Goal: Task Accomplishment & Management: Manage account settings

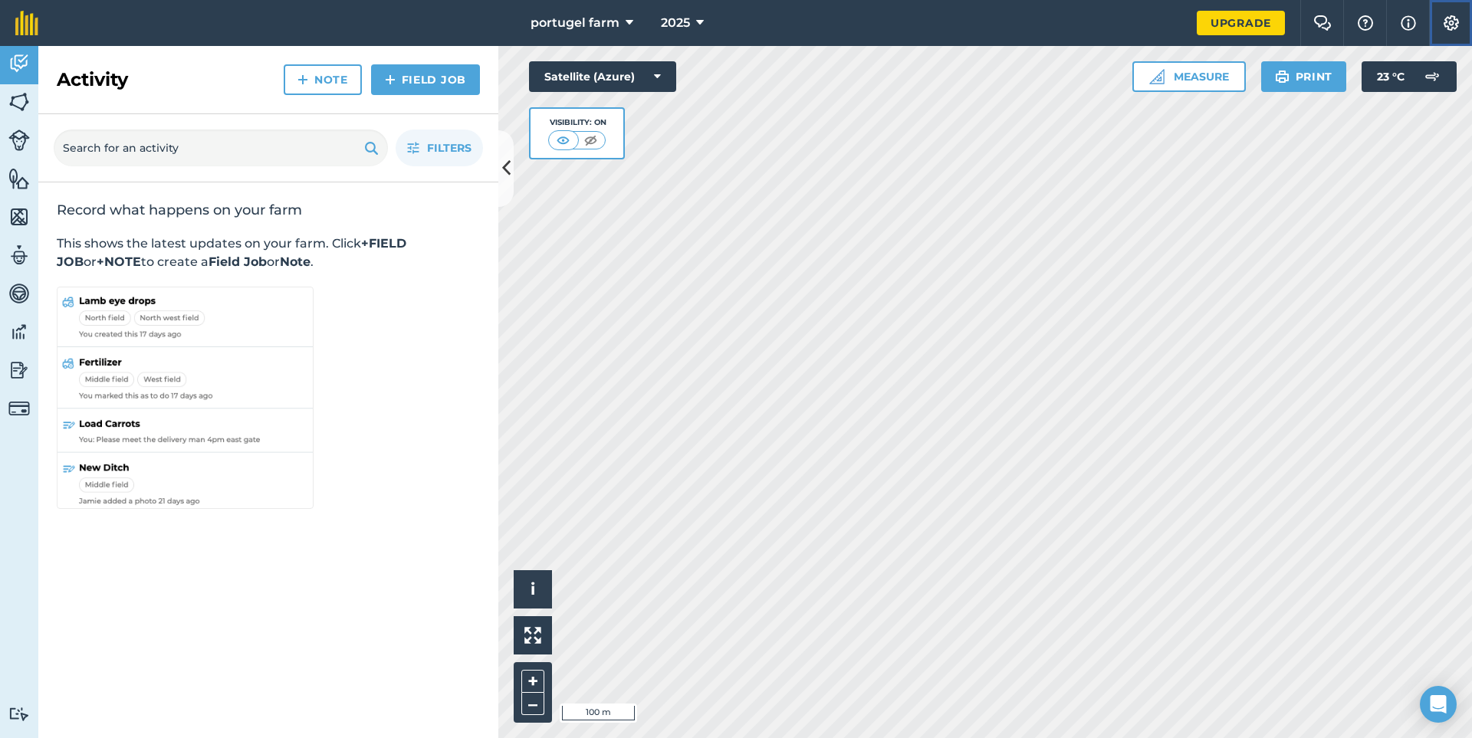
click at [1447, 21] on img at bounding box center [1451, 22] width 18 height 15
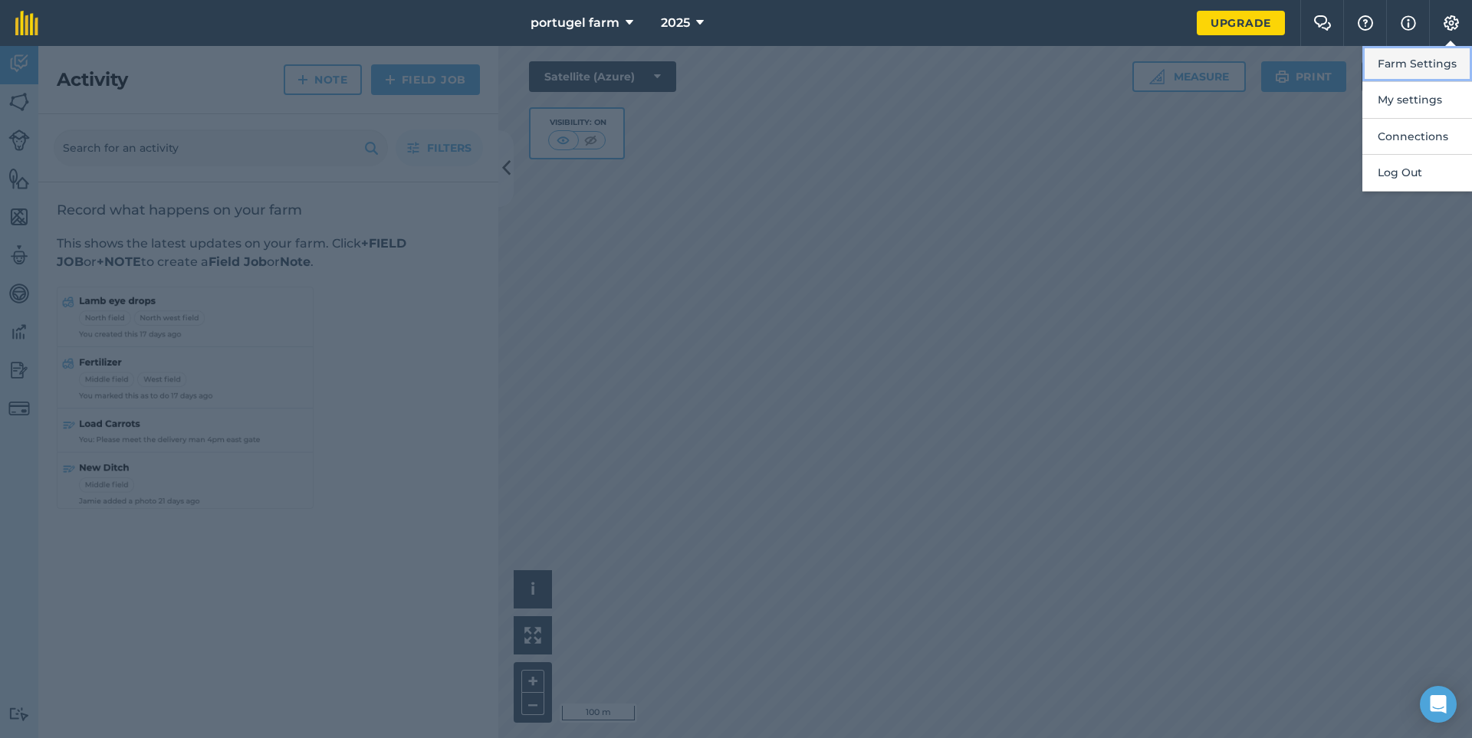
click at [1412, 64] on button "Farm Settings" at bounding box center [1417, 64] width 110 height 36
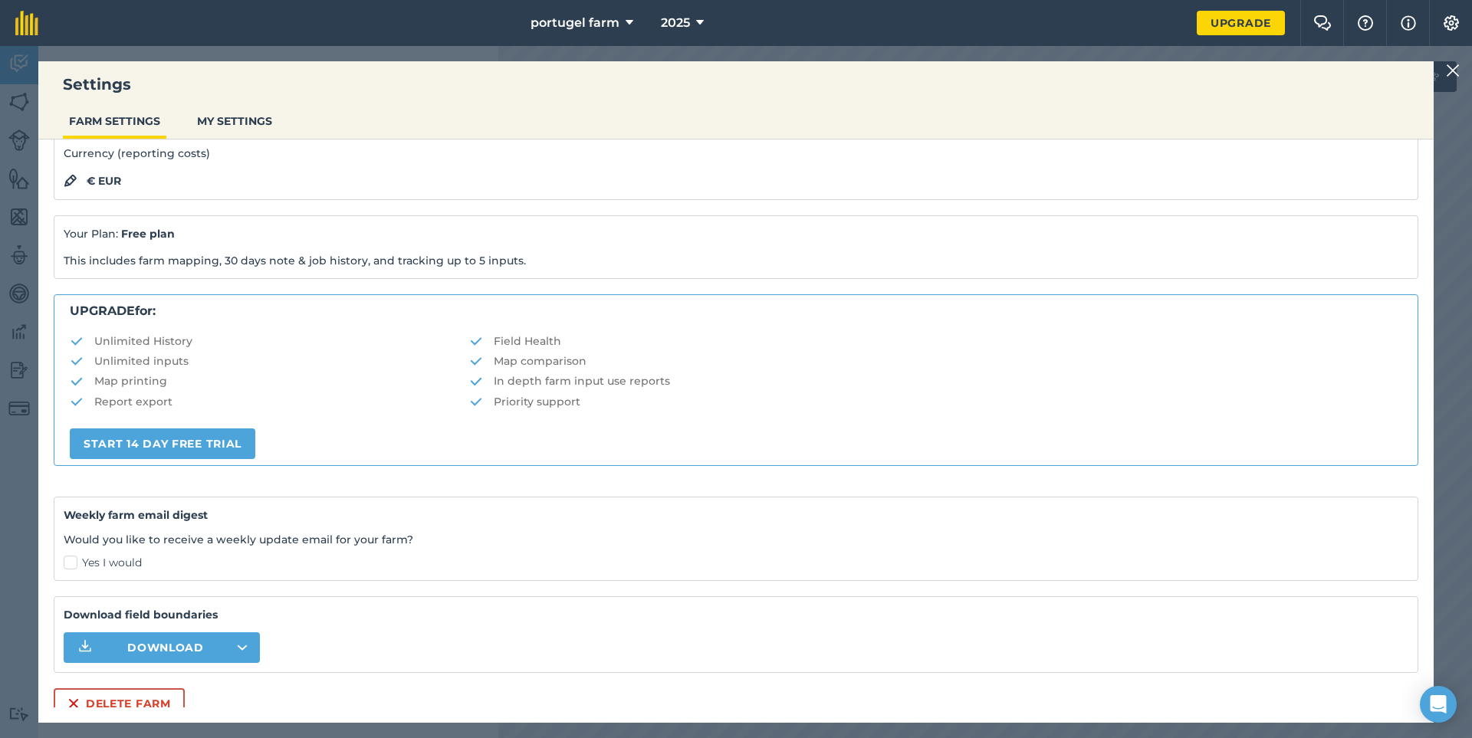
scroll to position [153, 0]
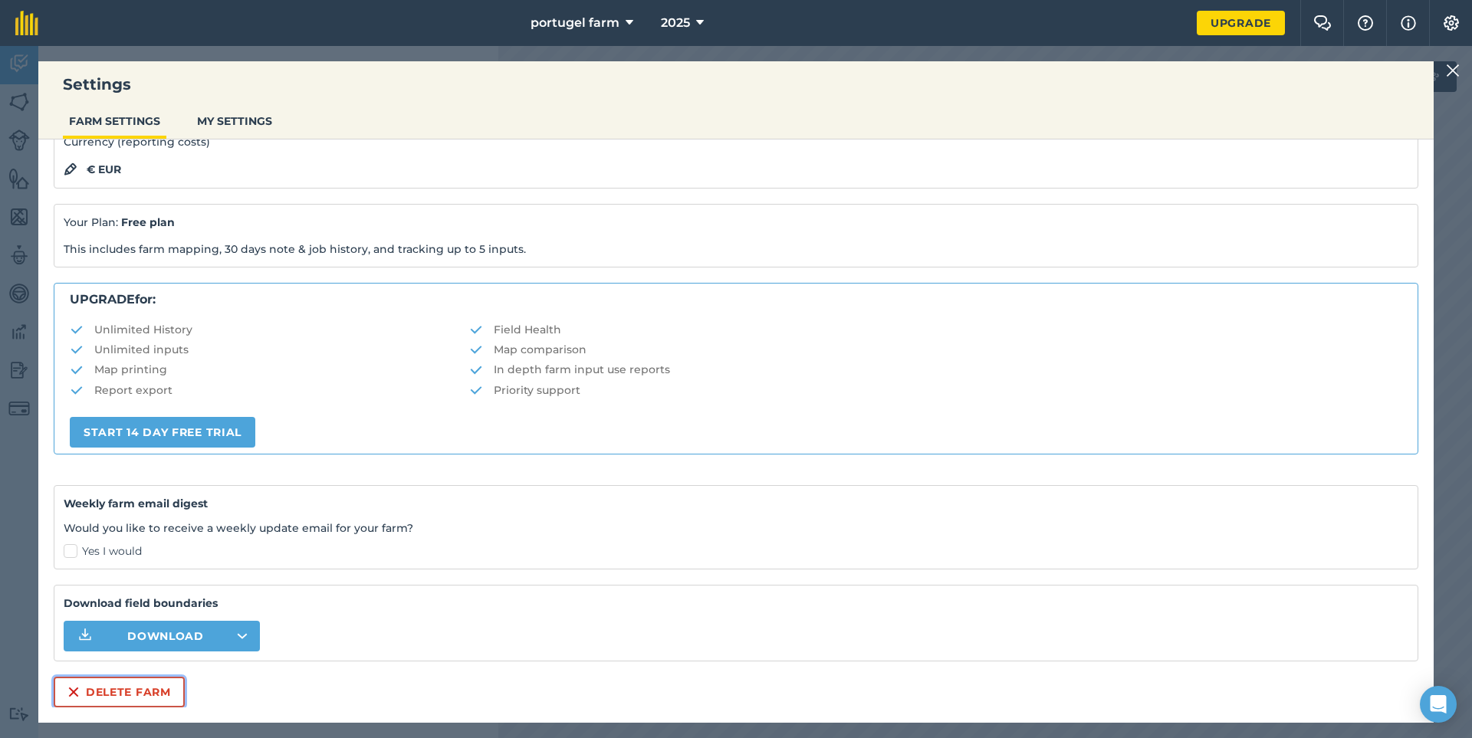
click at [82, 686] on button "Delete farm" at bounding box center [119, 692] width 131 height 31
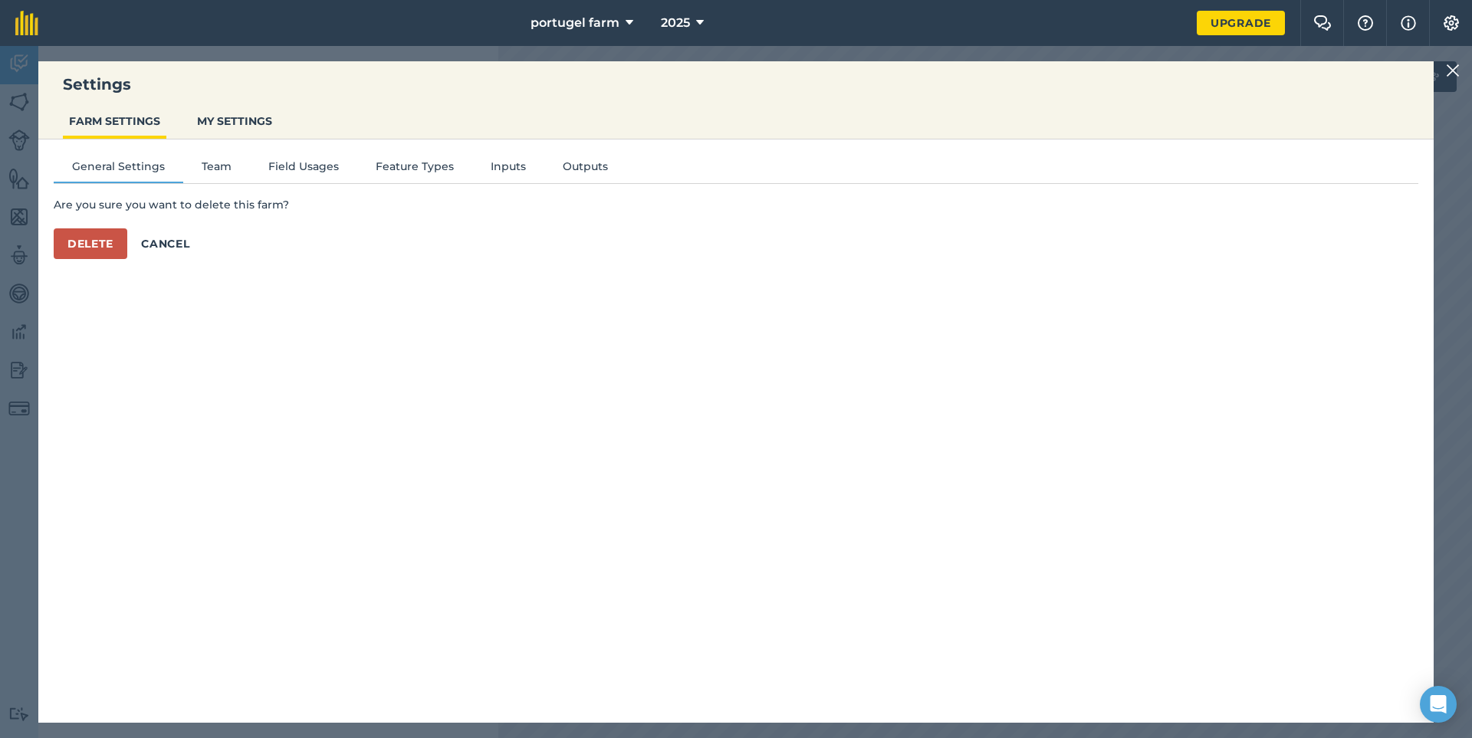
scroll to position [0, 0]
click at [94, 248] on button "Delete" at bounding box center [91, 243] width 74 height 31
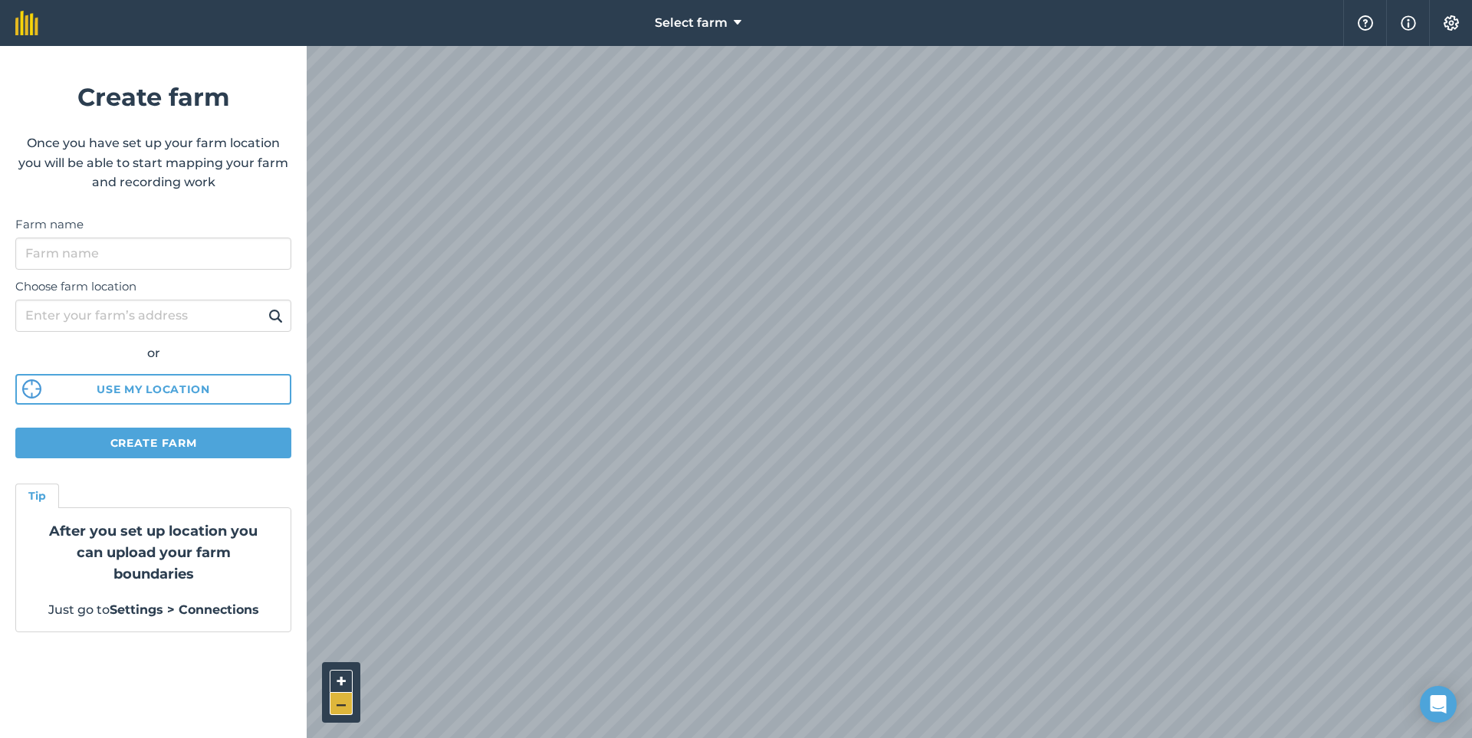
click at [342, 701] on button "–" at bounding box center [341, 704] width 23 height 22
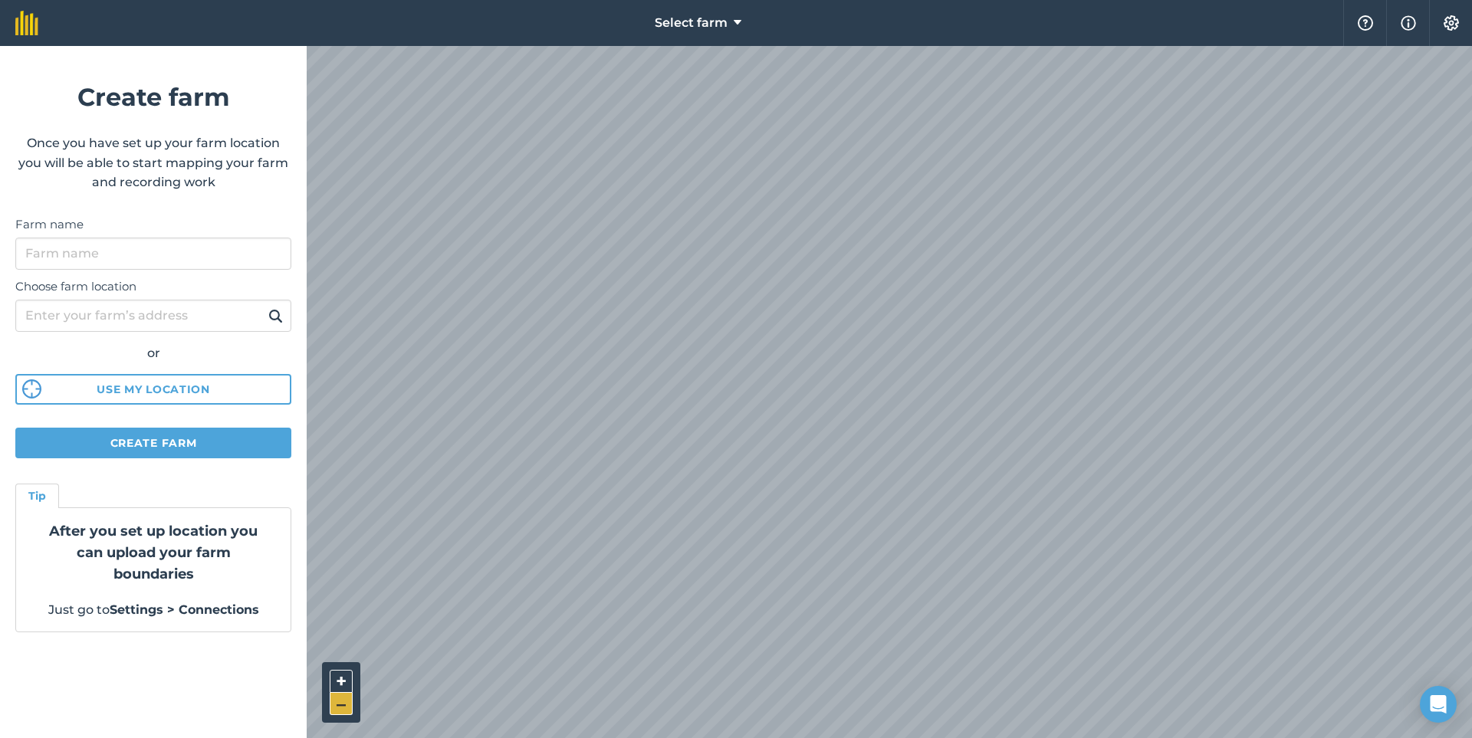
click at [342, 701] on button "–" at bounding box center [341, 704] width 23 height 22
click at [73, 258] on input "Farm name" at bounding box center [153, 254] width 276 height 32
type input "camping sango"
click at [57, 323] on input "Choose farm location" at bounding box center [153, 316] width 276 height 32
type input "durnss"
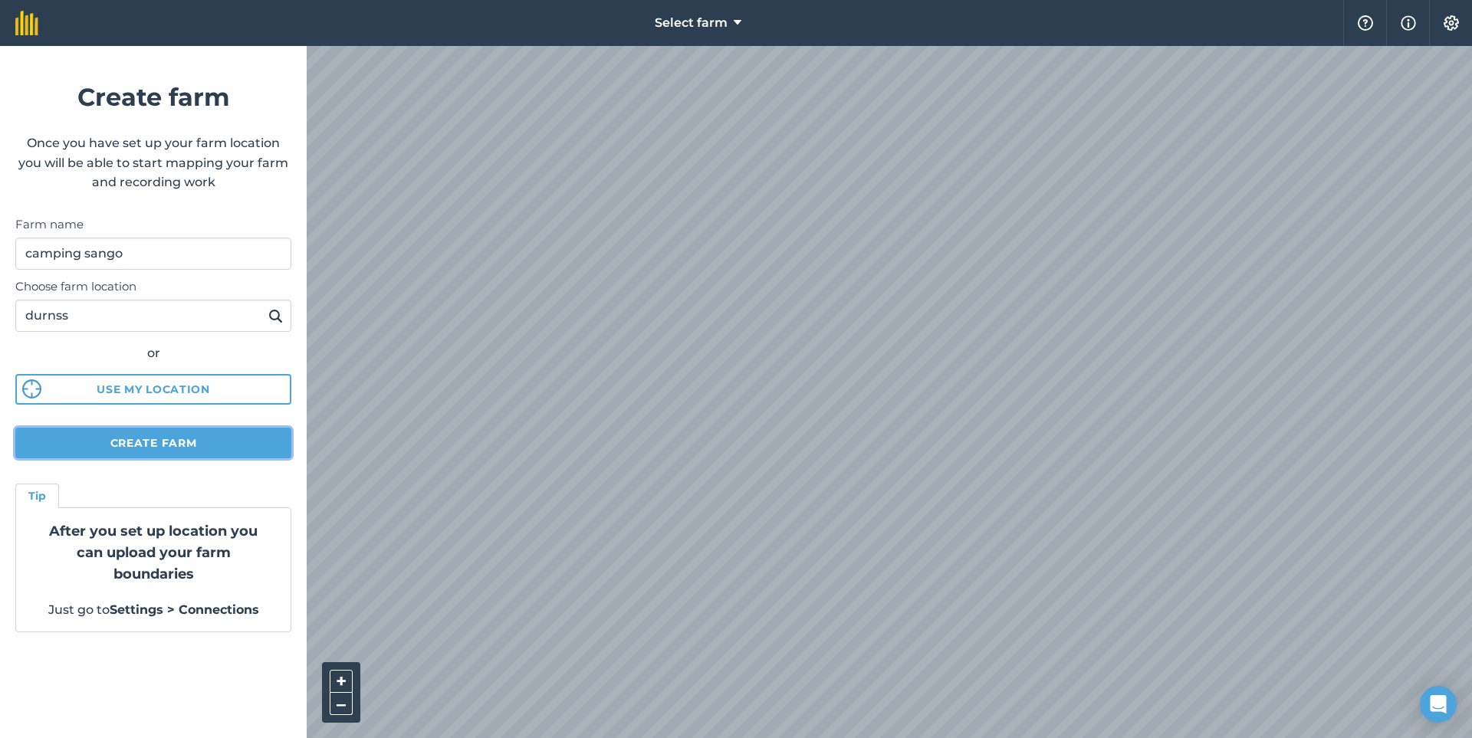
click at [139, 448] on button "Create farm" at bounding box center [153, 443] width 276 height 31
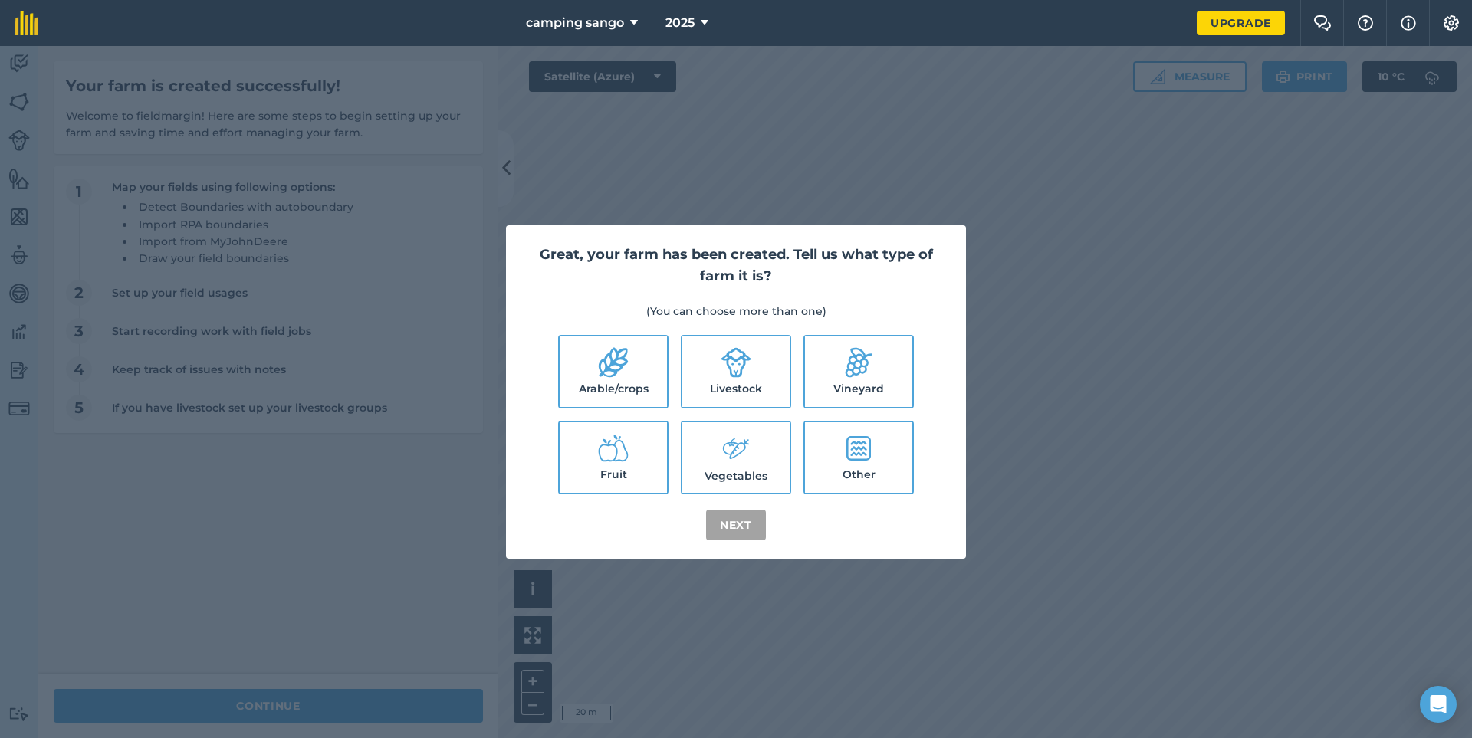
click at [721, 448] on icon at bounding box center [736, 448] width 31 height 33
checkbox input "true"
click at [727, 526] on button "Next" at bounding box center [736, 525] width 60 height 31
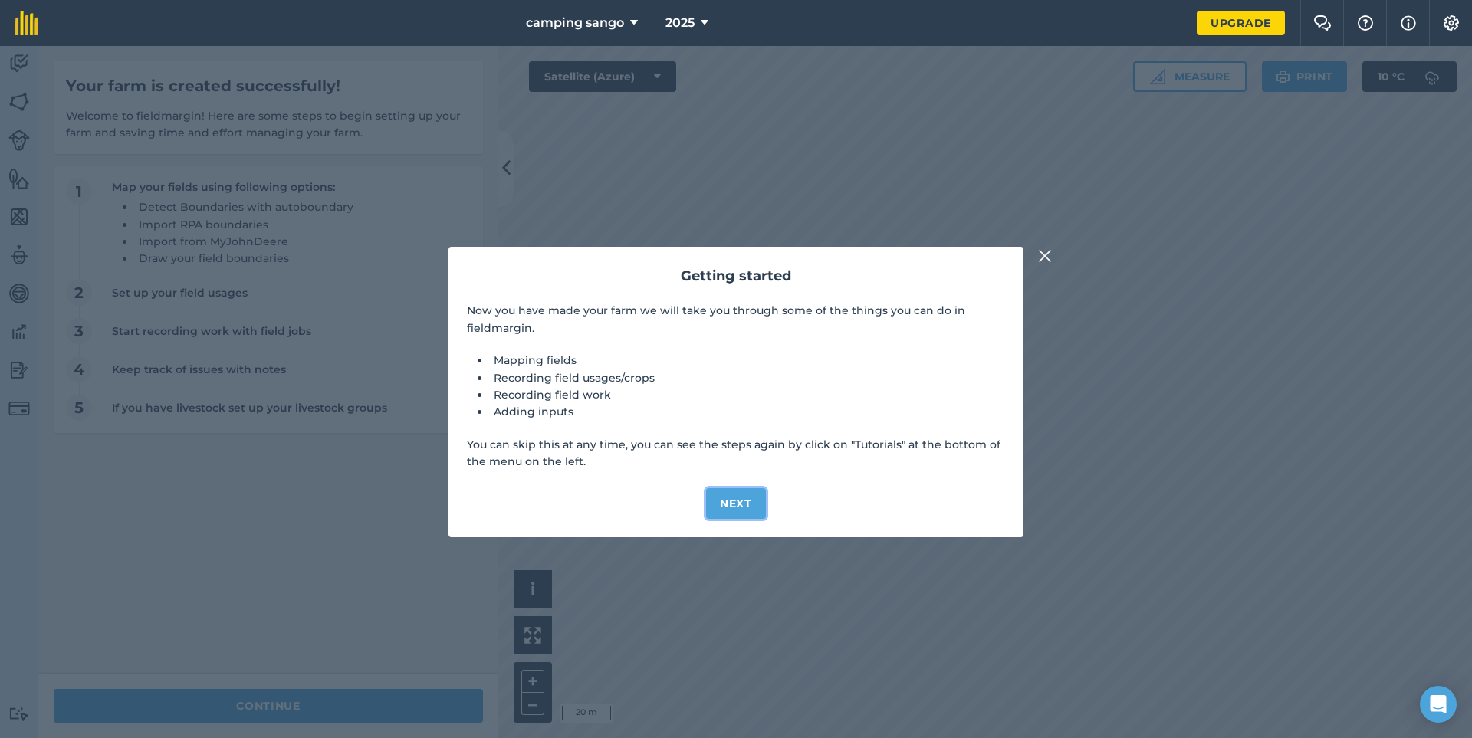
click at [738, 501] on button "Next" at bounding box center [736, 503] width 60 height 31
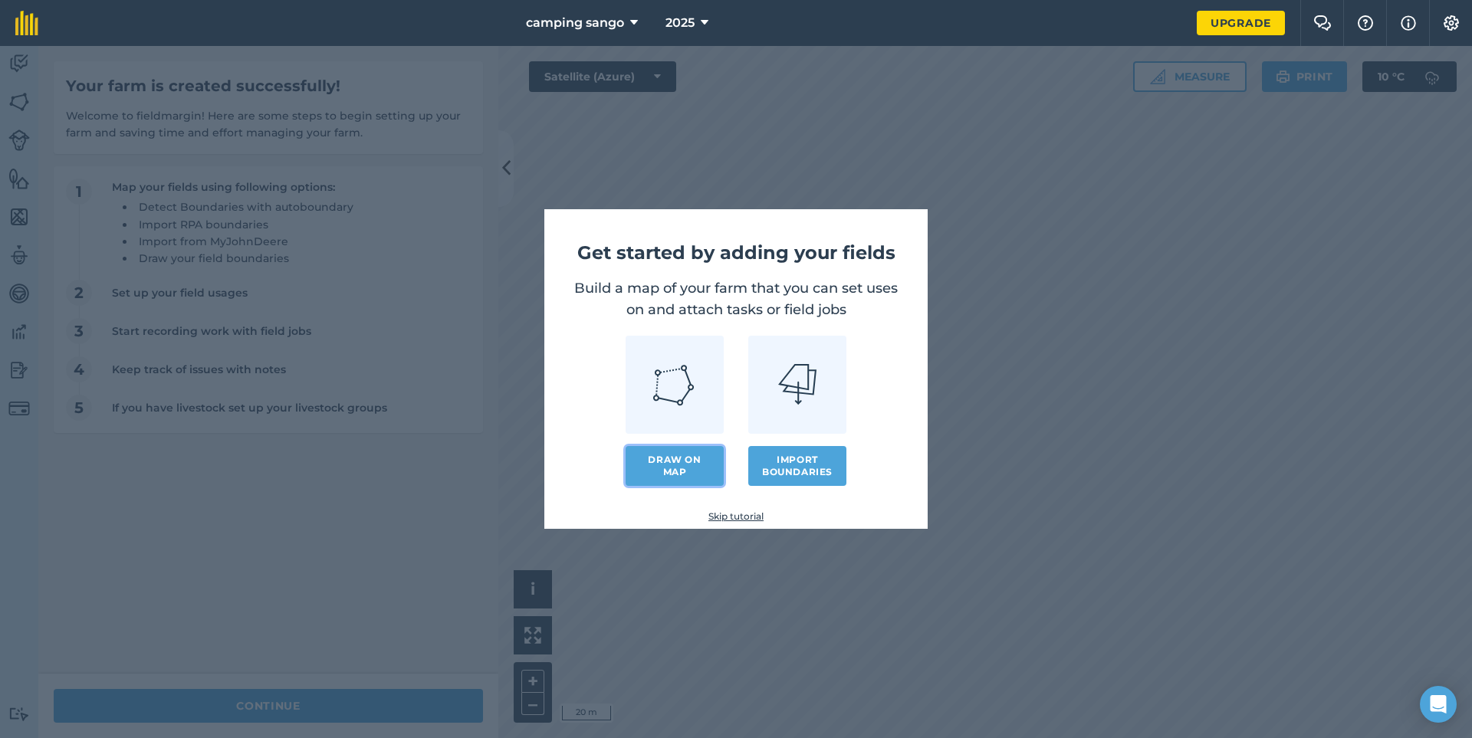
click at [660, 456] on link "Draw on map" at bounding box center [675, 466] width 98 height 40
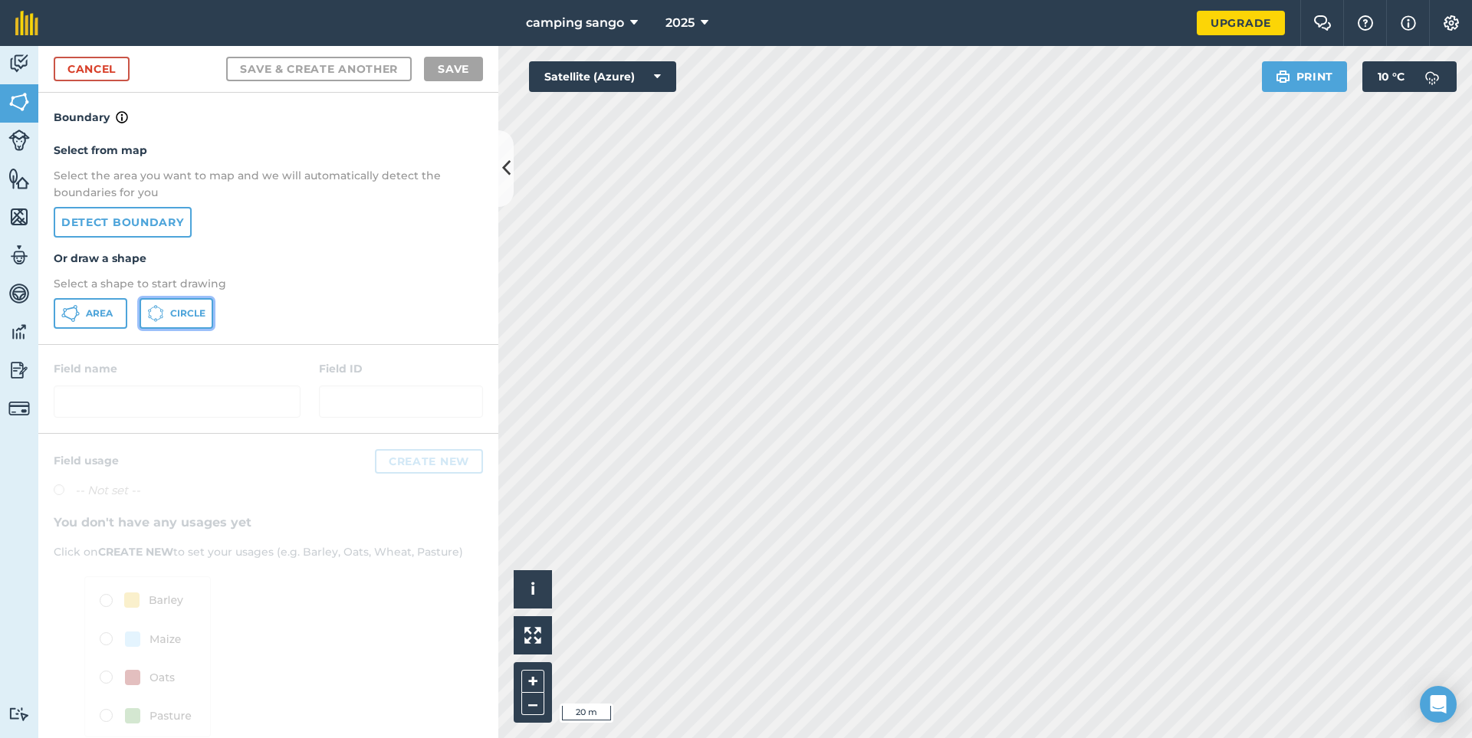
click at [176, 315] on span "Circle" at bounding box center [187, 313] width 35 height 12
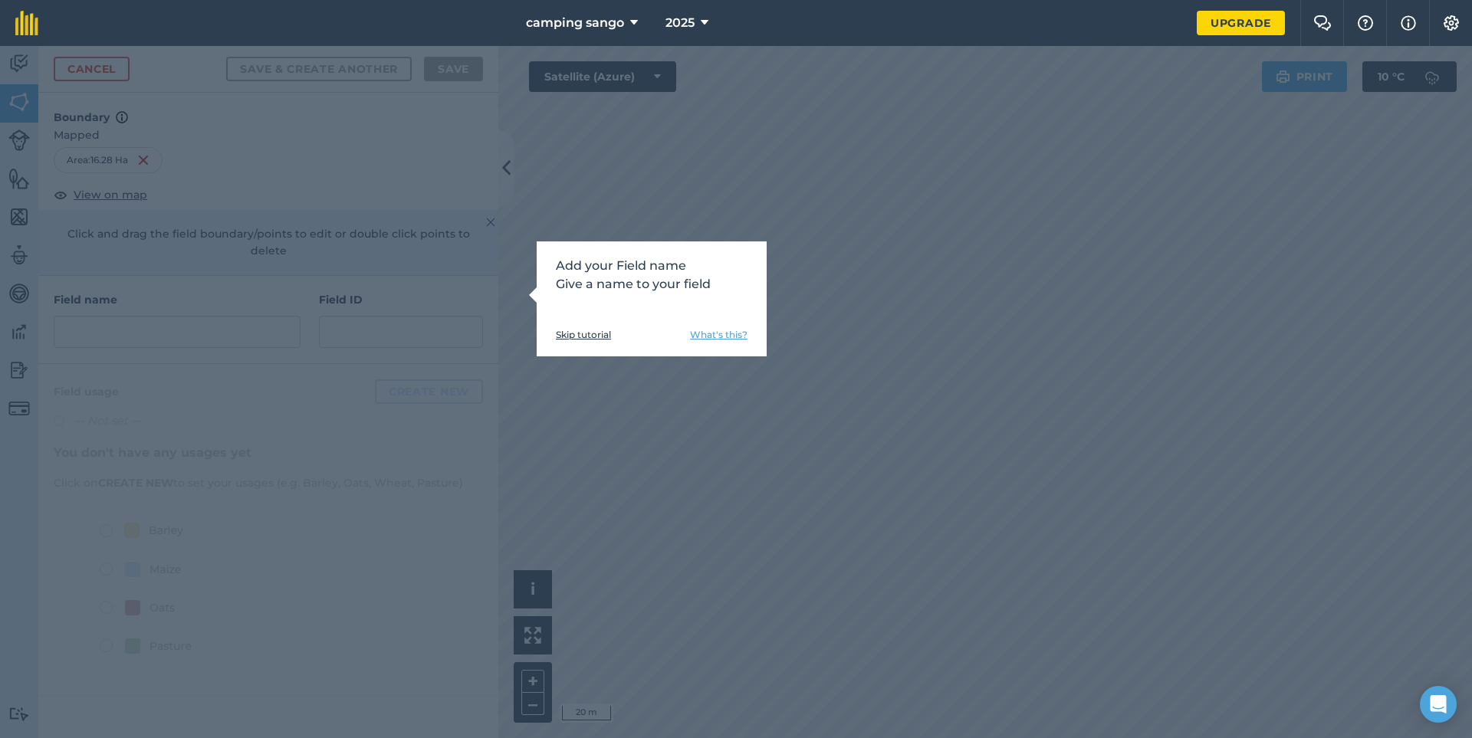
click at [579, 336] on link "Skip tutorial" at bounding box center [583, 335] width 55 height 12
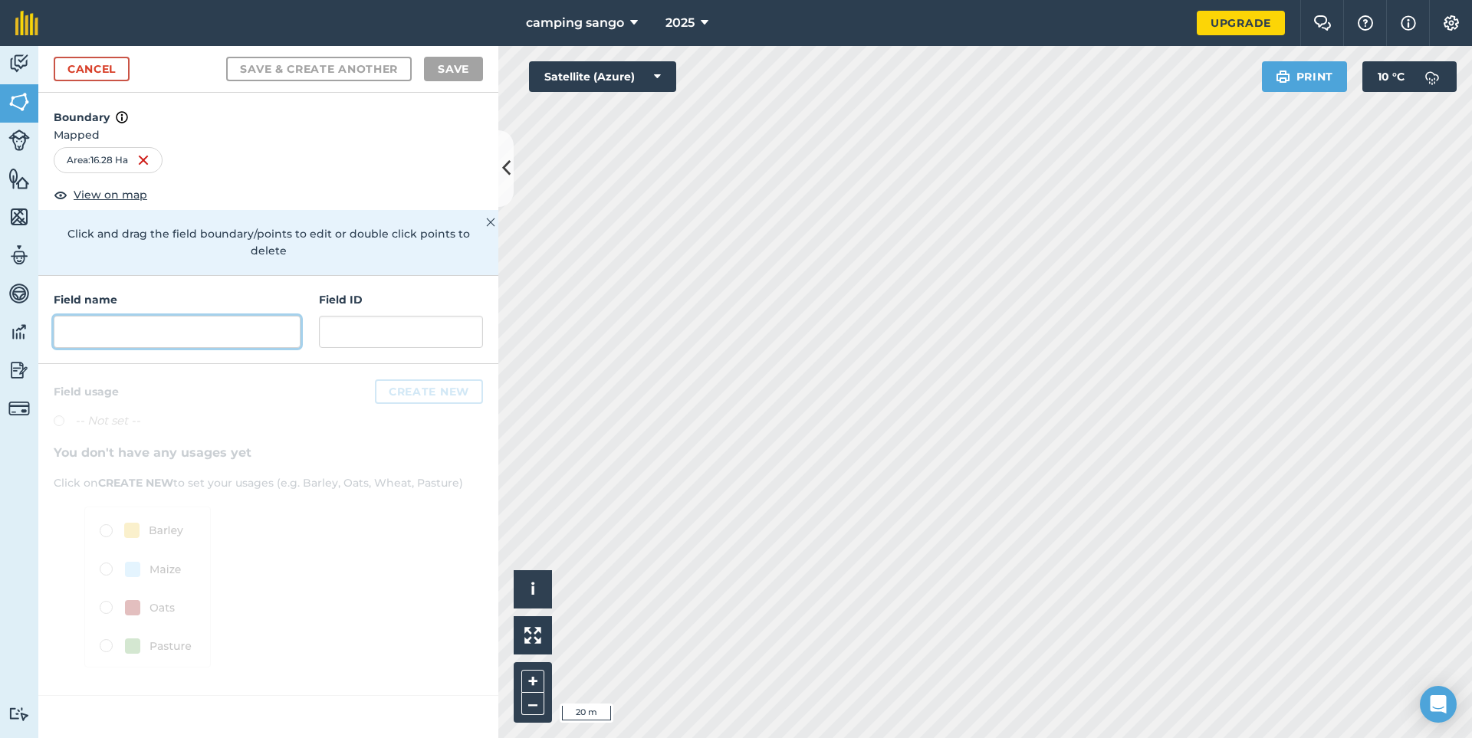
click at [148, 316] on input "text" at bounding box center [177, 332] width 247 height 32
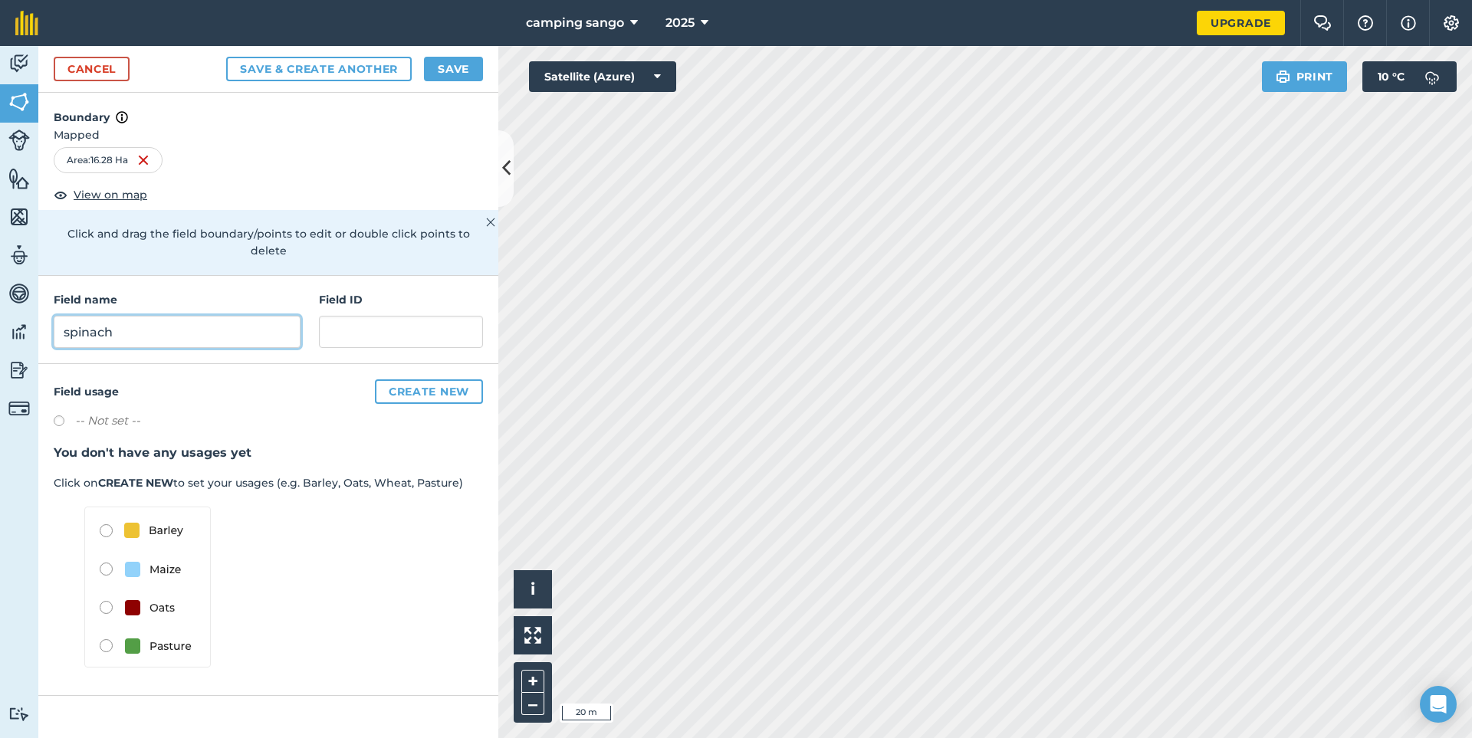
type input "spinach"
click at [431, 387] on div "Field usage Create new -- Not set -- You don't have any usages yet Click on CRE…" at bounding box center [268, 530] width 460 height 332
click at [424, 379] on button "Create new" at bounding box center [429, 391] width 108 height 25
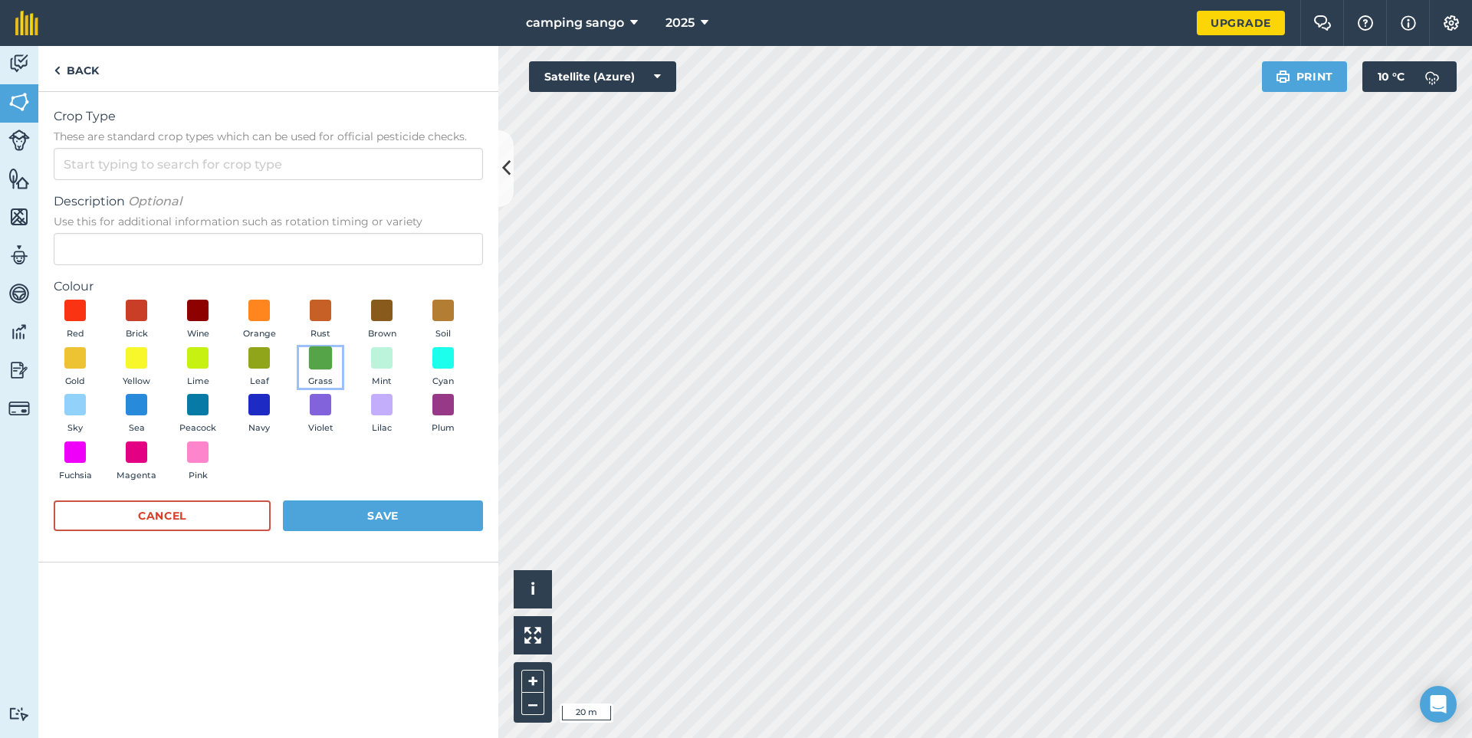
click at [324, 354] on span at bounding box center [321, 358] width 24 height 24
click at [98, 163] on input "Crop Type These are standard crop types which can be used for official pesticid…" at bounding box center [268, 164] width 429 height 32
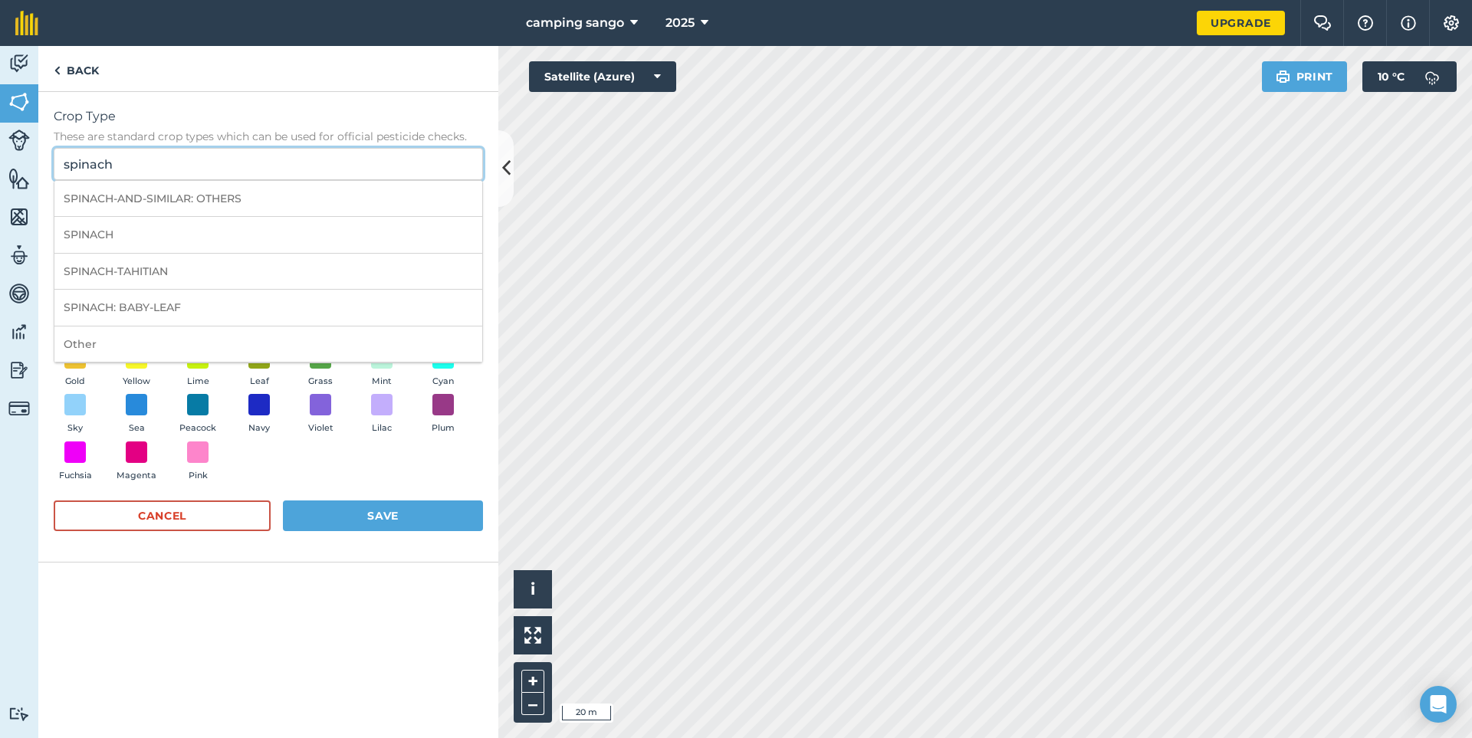
click at [98, 163] on input "spinach" at bounding box center [268, 164] width 429 height 32
click at [74, 236] on li "SPINACH" at bounding box center [268, 235] width 428 height 36
type input "SPINACH"
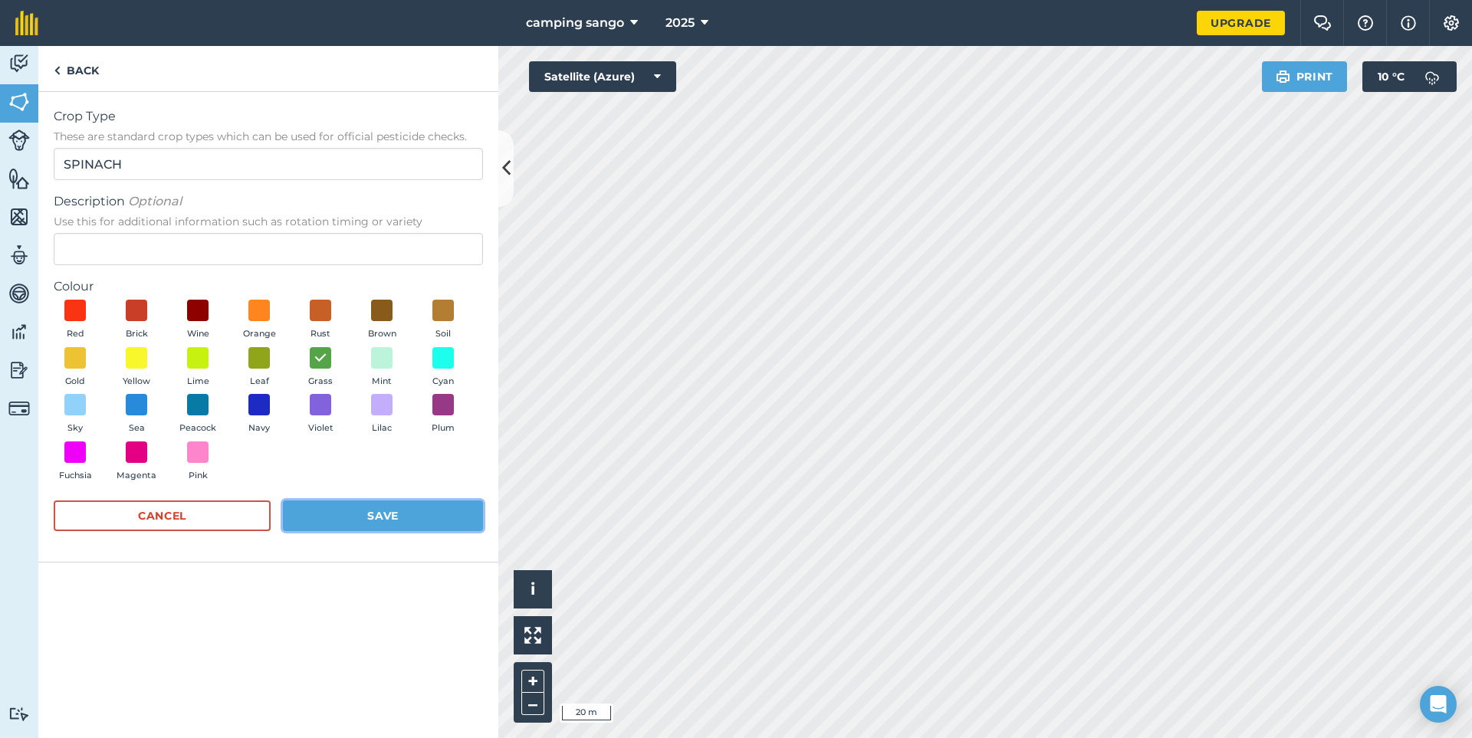
click at [348, 521] on button "Save" at bounding box center [383, 516] width 200 height 31
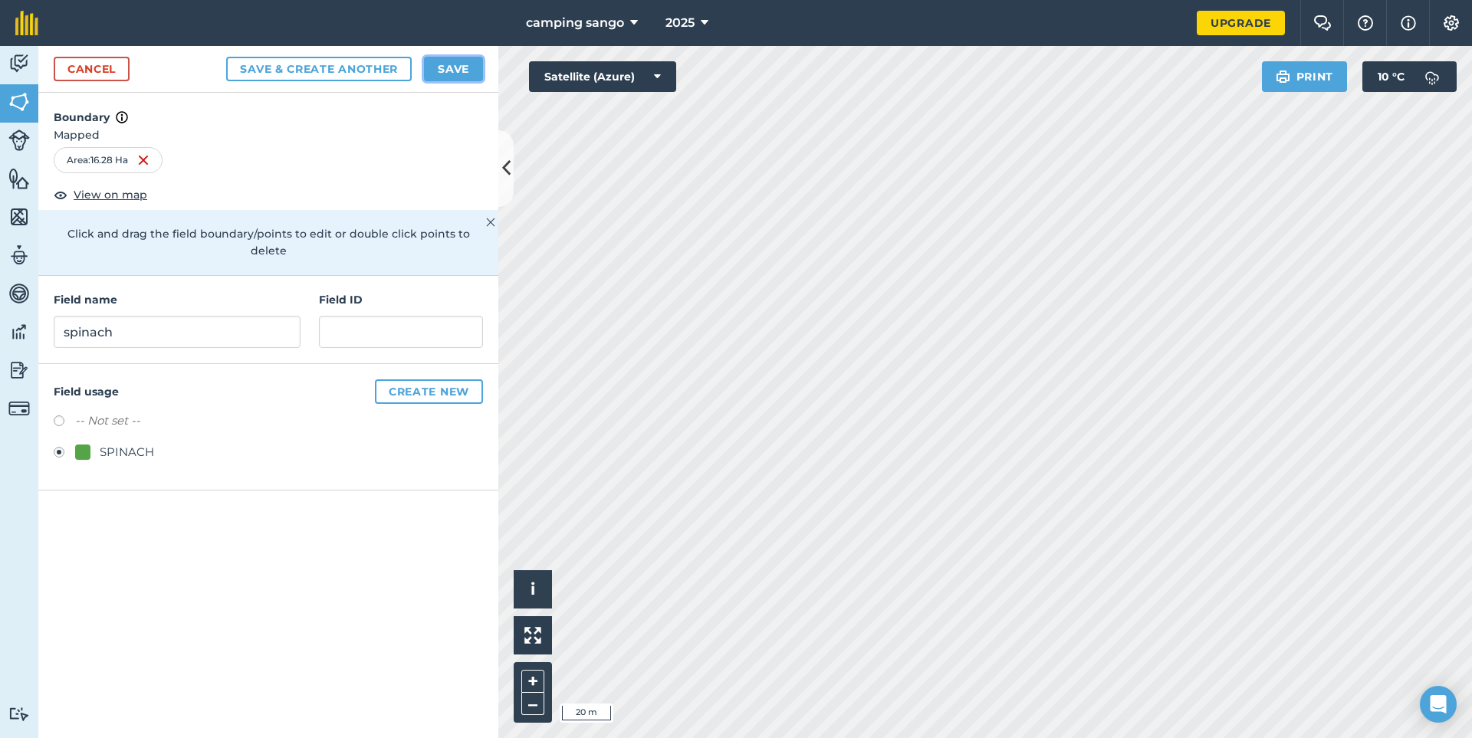
click at [446, 66] on button "Save" at bounding box center [453, 69] width 59 height 25
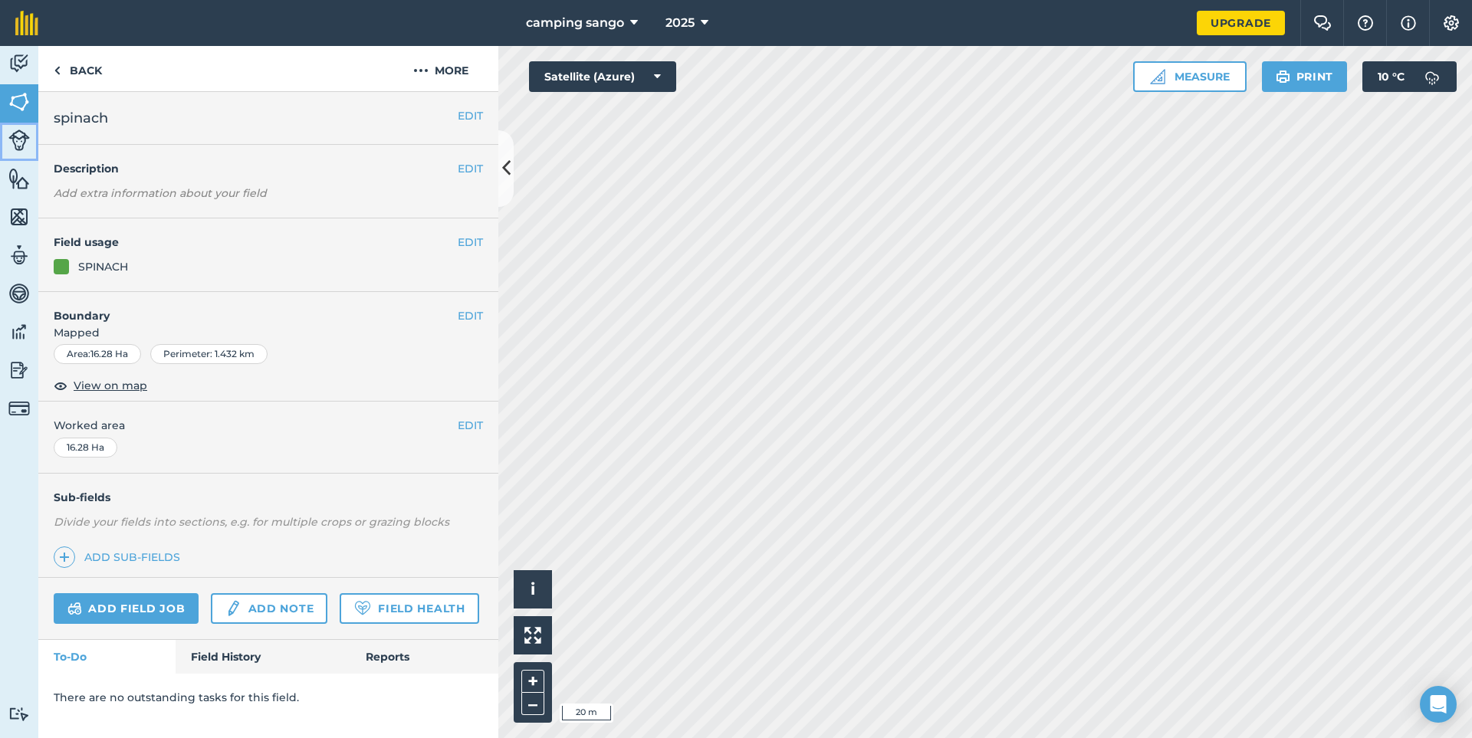
click at [20, 140] on img at bounding box center [18, 140] width 21 height 21
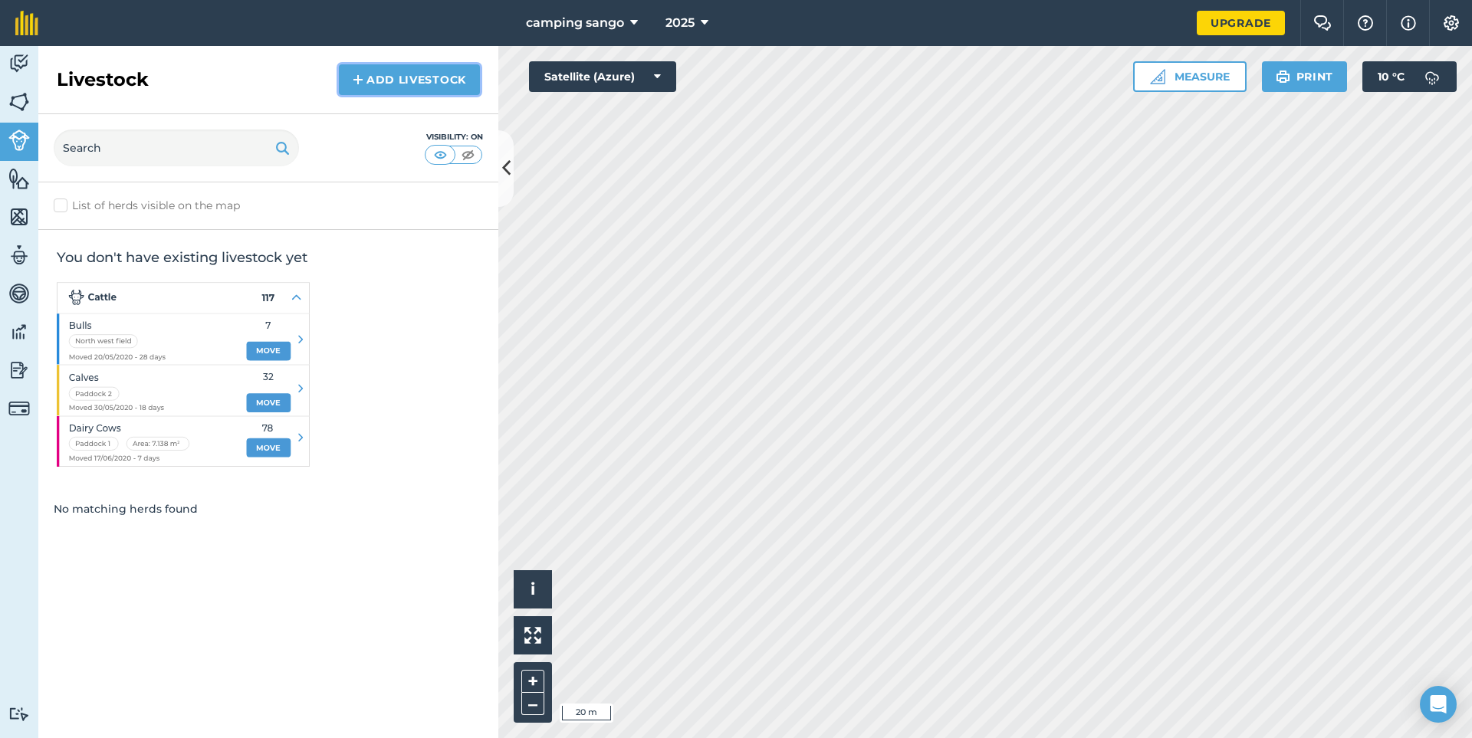
click at [379, 74] on link "Add Livestock" at bounding box center [409, 79] width 141 height 31
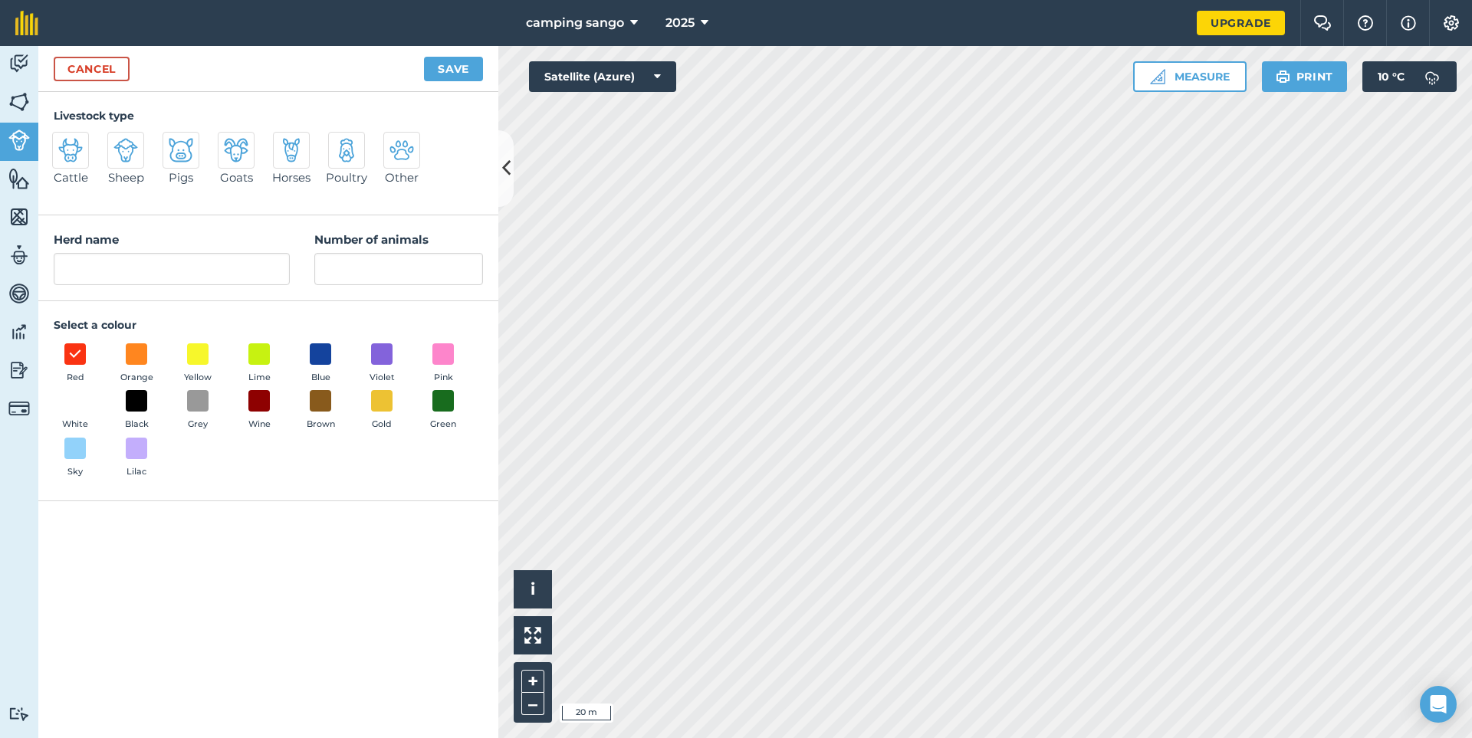
click at [74, 154] on img at bounding box center [70, 150] width 25 height 25
click at [64, 142] on input "Cattle" at bounding box center [59, 137] width 10 height 10
radio input "true"
click at [103, 270] on input "Cattle" at bounding box center [172, 269] width 236 height 32
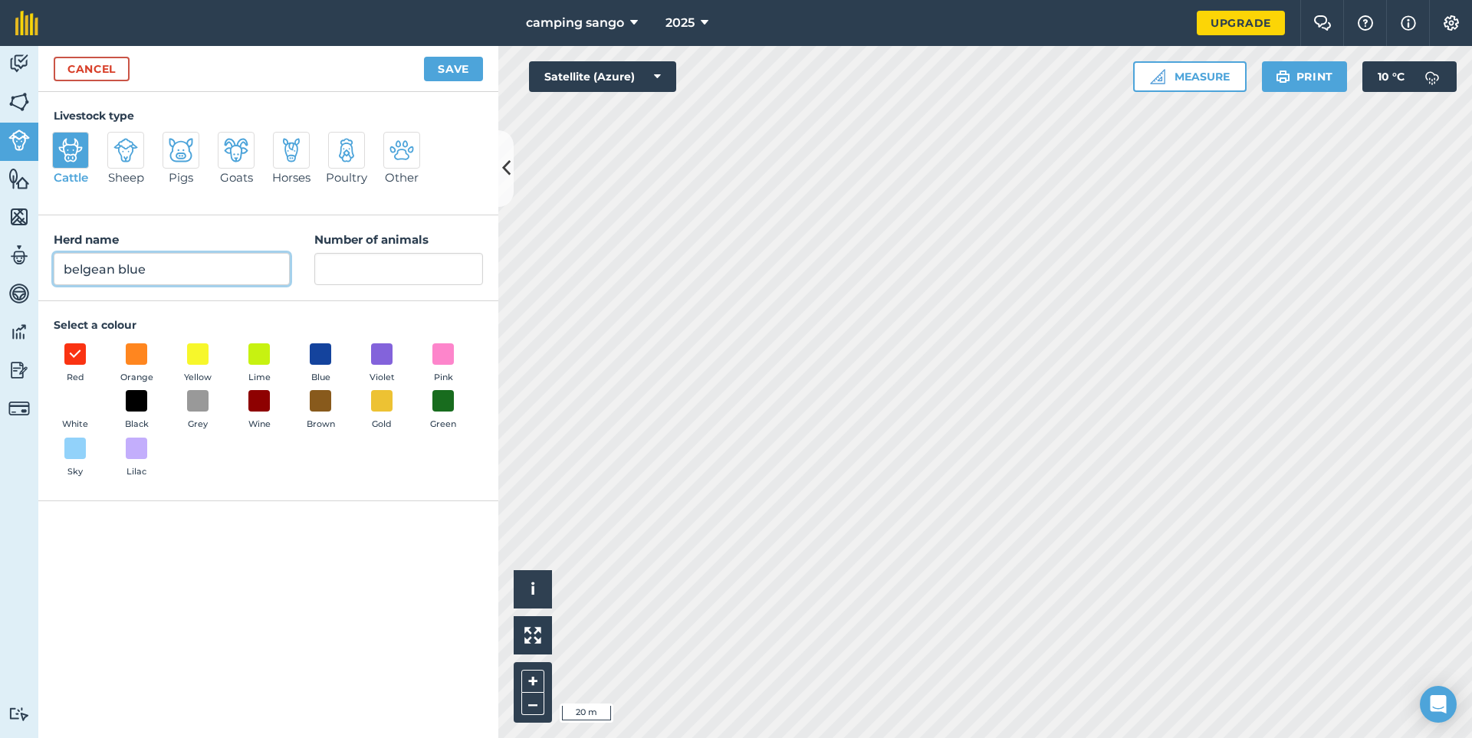
type input "belgean blue"
click at [351, 269] on input "Number of animals" at bounding box center [398, 269] width 169 height 32
type input "200"
click at [443, 72] on button "Save" at bounding box center [453, 69] width 59 height 25
